Goal: Information Seeking & Learning: Compare options

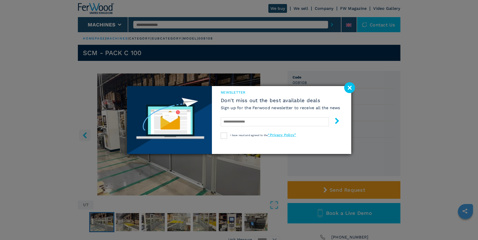
click at [350, 89] on image at bounding box center [349, 87] width 11 height 11
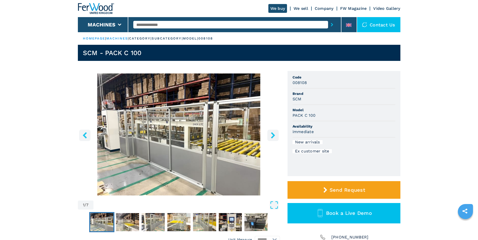
click at [273, 136] on icon "right-button" at bounding box center [273, 135] width 4 height 6
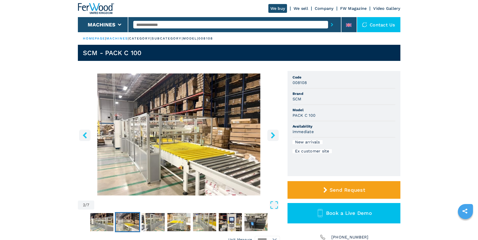
click at [274, 136] on icon "right-button" at bounding box center [273, 135] width 4 height 6
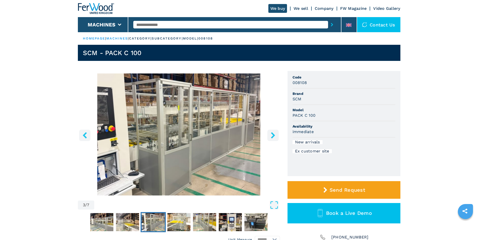
click at [274, 136] on icon "right-button" at bounding box center [273, 135] width 4 height 6
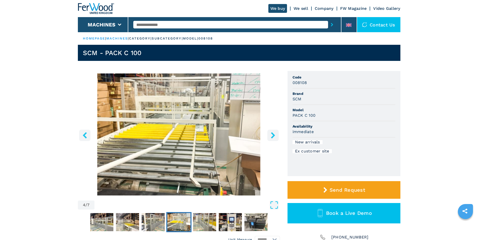
click at [274, 136] on icon "right-button" at bounding box center [273, 135] width 4 height 6
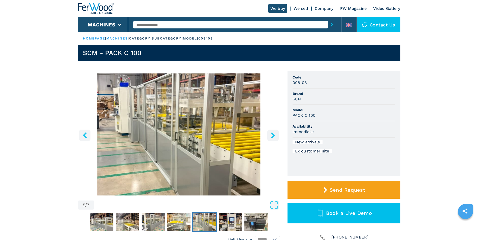
click at [274, 136] on icon "right-button" at bounding box center [273, 135] width 4 height 6
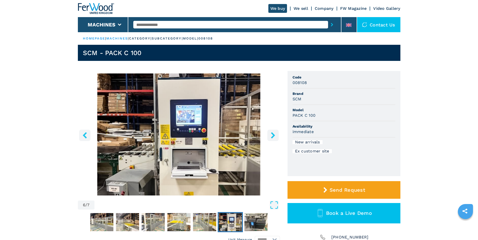
click at [274, 136] on icon "right-button" at bounding box center [273, 135] width 4 height 6
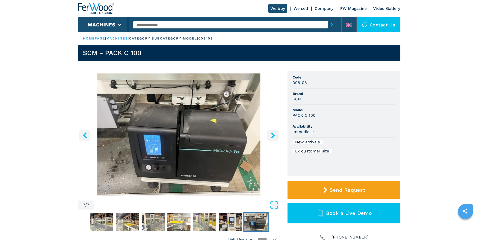
click at [274, 136] on icon "right-button" at bounding box center [273, 135] width 4 height 6
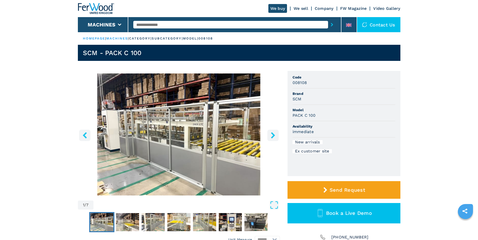
click at [274, 136] on icon "right-button" at bounding box center [273, 135] width 4 height 6
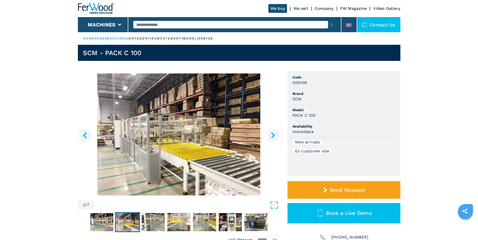
click at [274, 136] on icon "right-button" at bounding box center [273, 135] width 4 height 6
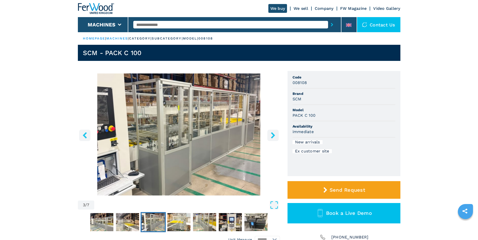
click at [274, 136] on icon "right-button" at bounding box center [273, 135] width 4 height 6
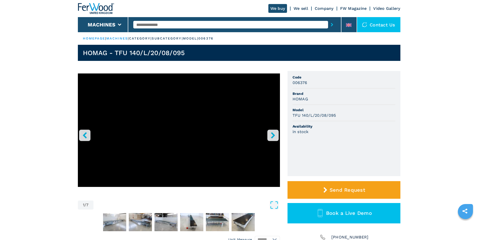
click at [274, 136] on icon "right-button" at bounding box center [273, 135] width 4 height 6
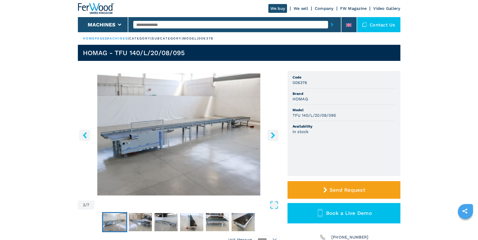
click at [274, 136] on icon "right-button" at bounding box center [273, 135] width 4 height 6
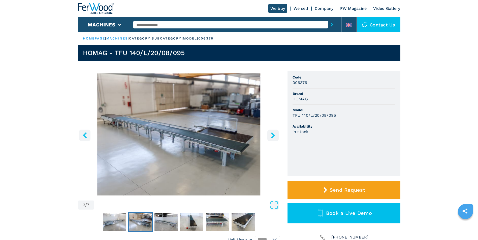
click at [274, 136] on icon "right-button" at bounding box center [273, 135] width 4 height 6
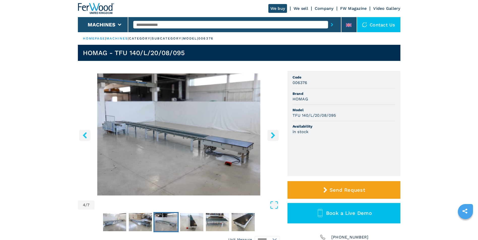
click at [274, 136] on icon "right-button" at bounding box center [273, 135] width 4 height 6
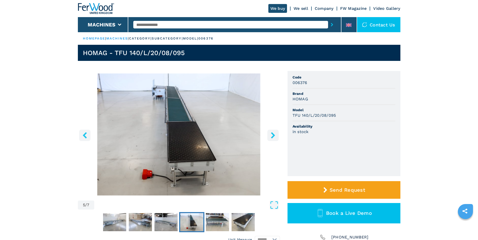
click at [274, 136] on icon "right-button" at bounding box center [273, 135] width 4 height 6
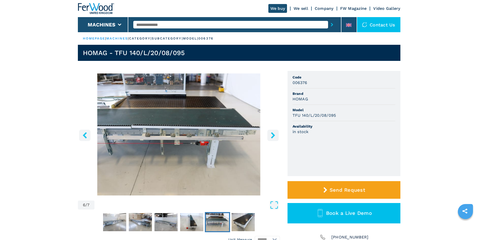
click at [274, 136] on icon "right-button" at bounding box center [273, 135] width 4 height 6
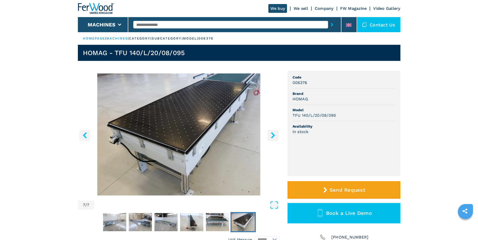
click at [274, 136] on icon "right-button" at bounding box center [273, 135] width 4 height 6
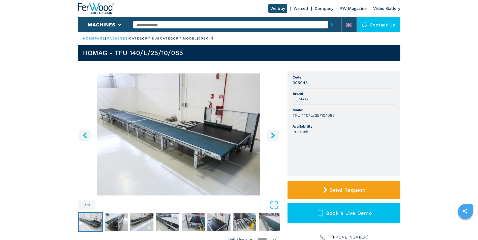
click at [273, 135] on icon "right-button" at bounding box center [273, 135] width 4 height 6
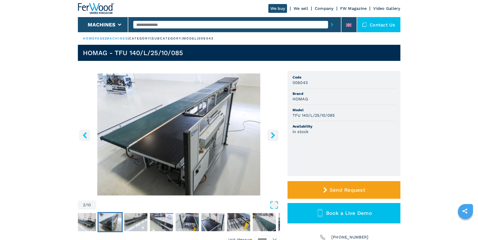
click at [273, 135] on icon "right-button" at bounding box center [273, 135] width 4 height 6
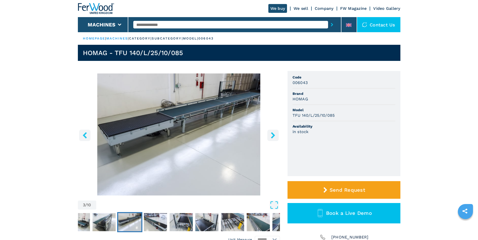
click at [273, 135] on icon "right-button" at bounding box center [273, 135] width 4 height 6
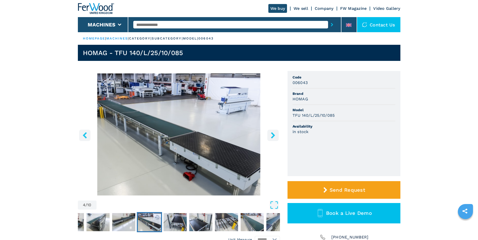
click at [273, 135] on icon "right-button" at bounding box center [273, 135] width 4 height 6
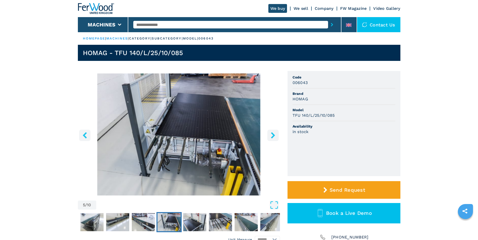
click at [273, 135] on icon "right-button" at bounding box center [273, 135] width 4 height 6
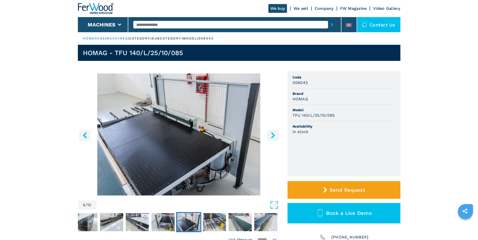
click at [273, 135] on icon "right-button" at bounding box center [273, 135] width 4 height 6
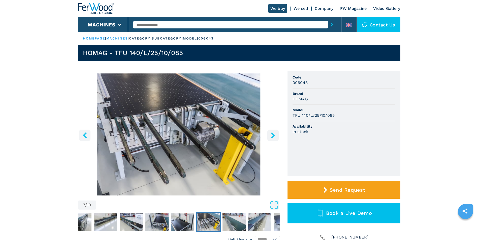
click at [81, 134] on button "left-button" at bounding box center [84, 135] width 11 height 11
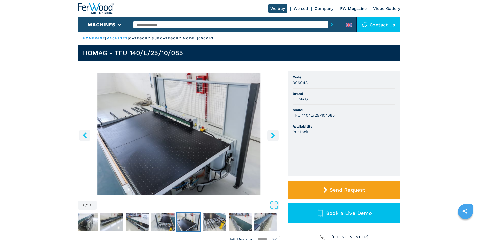
click at [275, 135] on icon "right-button" at bounding box center [273, 135] width 6 height 6
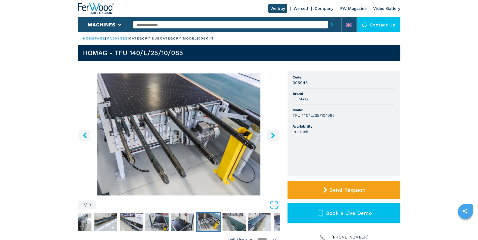
click at [275, 135] on icon "right-button" at bounding box center [273, 135] width 6 height 6
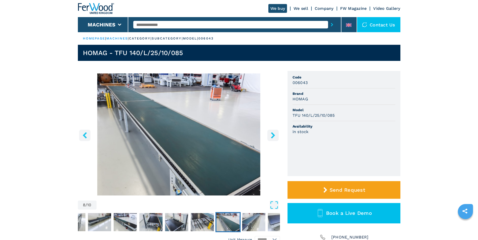
click at [272, 135] on icon "right-button" at bounding box center [273, 135] width 4 height 6
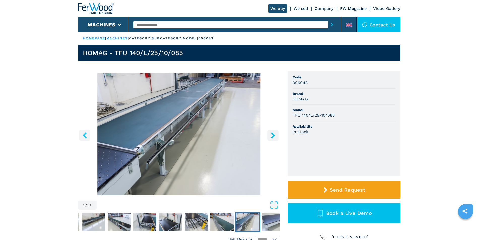
click at [271, 135] on icon "right-button" at bounding box center [273, 135] width 6 height 6
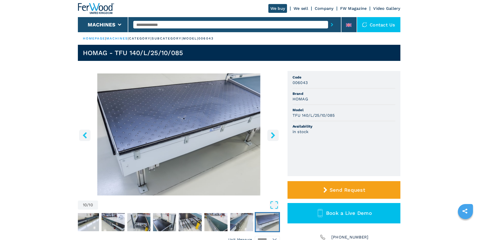
click at [271, 135] on icon "right-button" at bounding box center [273, 135] width 6 height 6
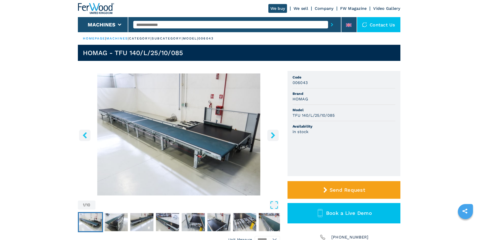
click at [271, 135] on icon "right-button" at bounding box center [273, 135] width 6 height 6
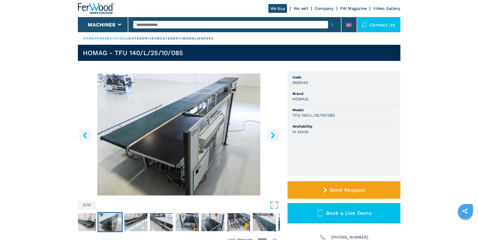
click at [274, 136] on icon "right-button" at bounding box center [273, 135] width 4 height 6
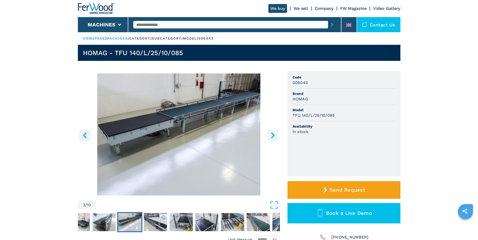
click at [274, 136] on icon "right-button" at bounding box center [273, 135] width 4 height 6
